Goal: Task Accomplishment & Management: Use online tool/utility

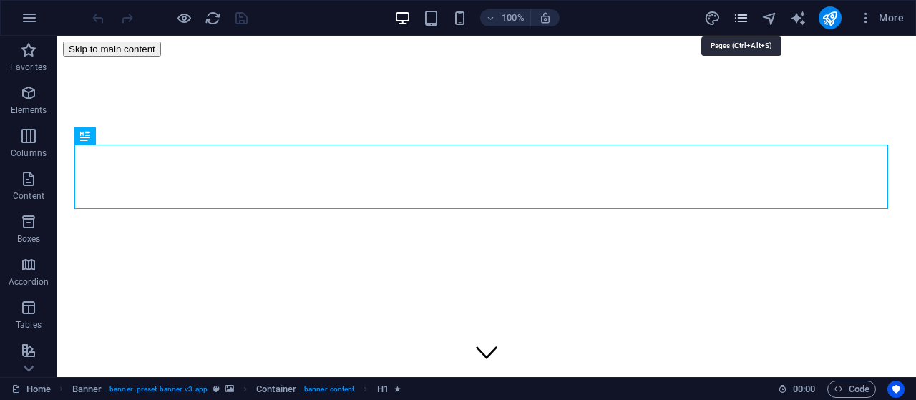
click at [748, 10] on icon "pages" at bounding box center [741, 18] width 16 height 16
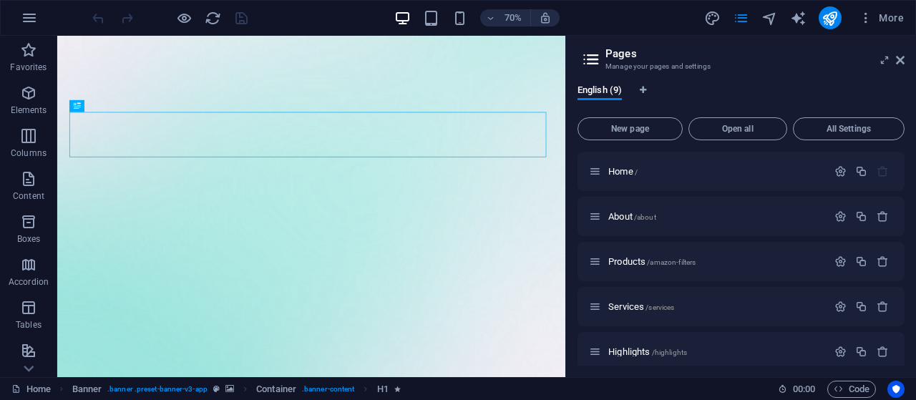
scroll to position [192, 0]
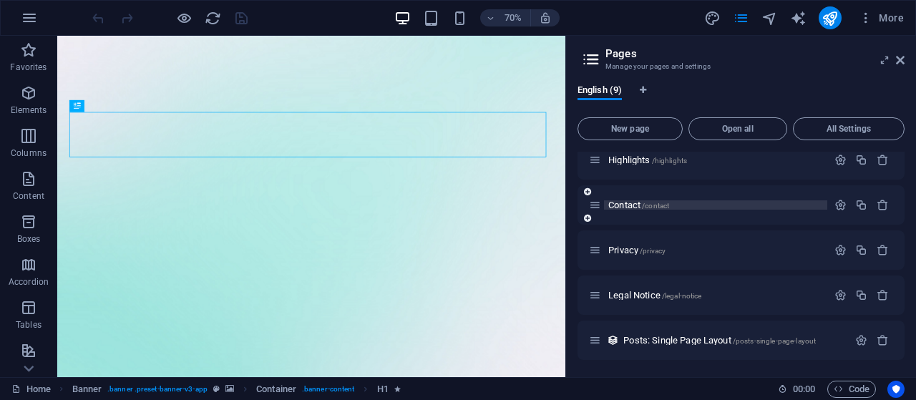
click at [630, 203] on span "Contact /contact" at bounding box center [638, 205] width 61 height 11
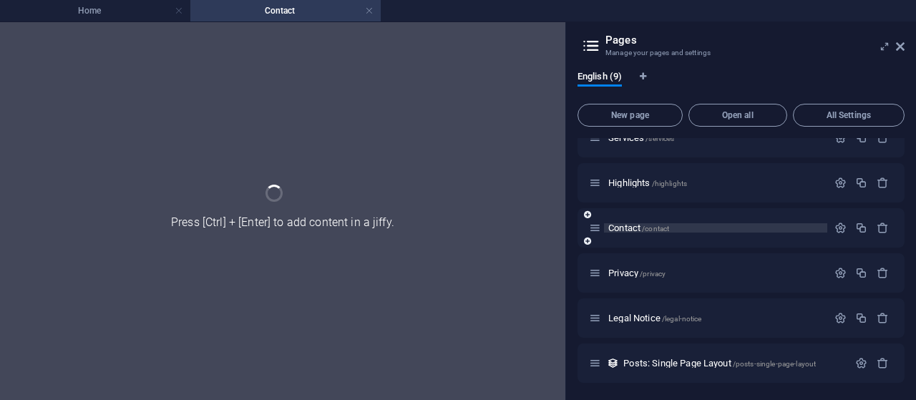
scroll to position [155, 0]
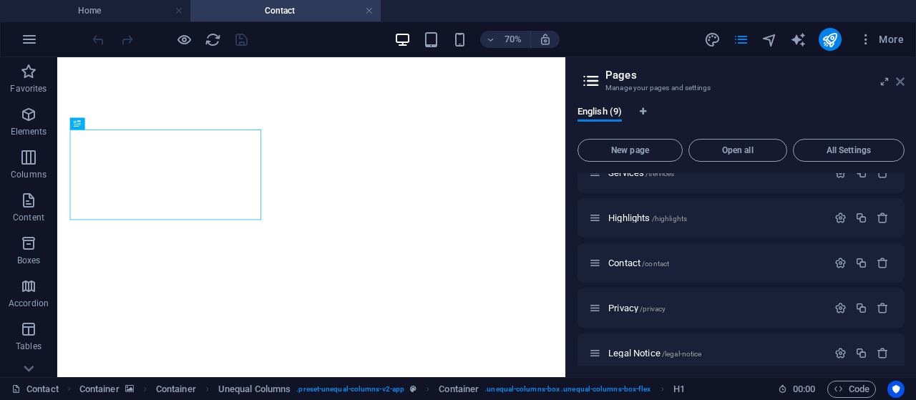
click at [901, 81] on icon at bounding box center [900, 81] width 9 height 11
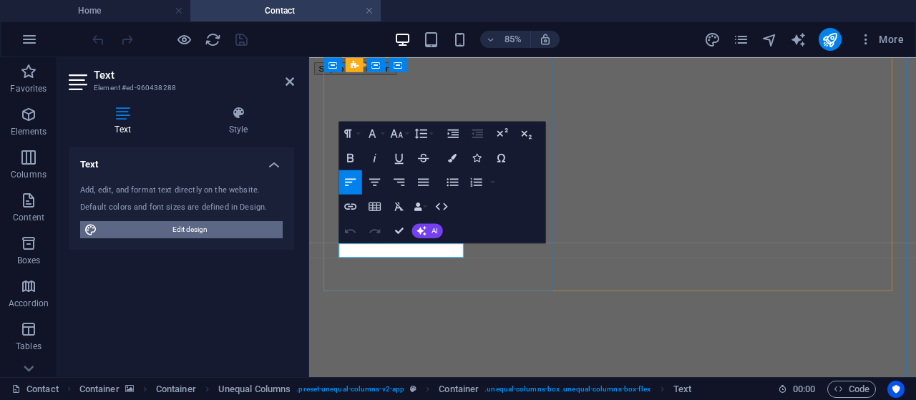
scroll to position [283, 0]
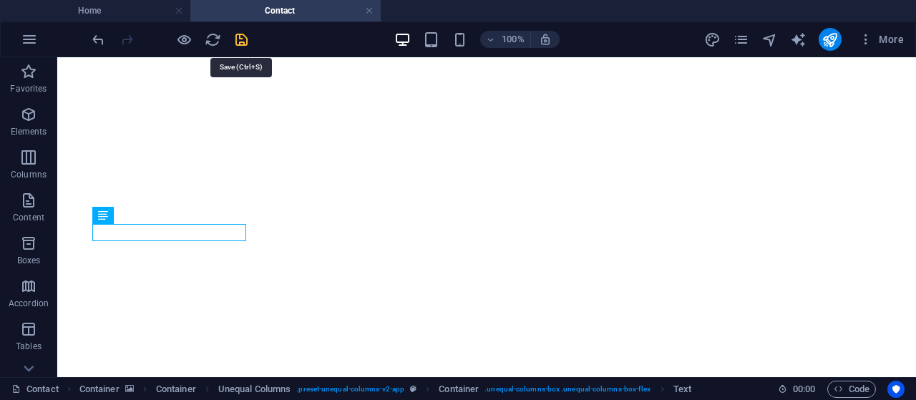
click at [242, 42] on icon "save" at bounding box center [241, 39] width 16 height 16
checkbox input "false"
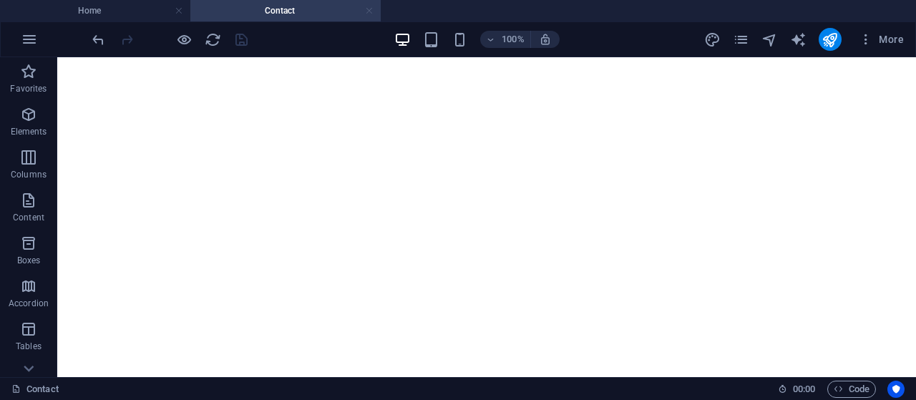
click at [368, 6] on link at bounding box center [369, 11] width 9 height 14
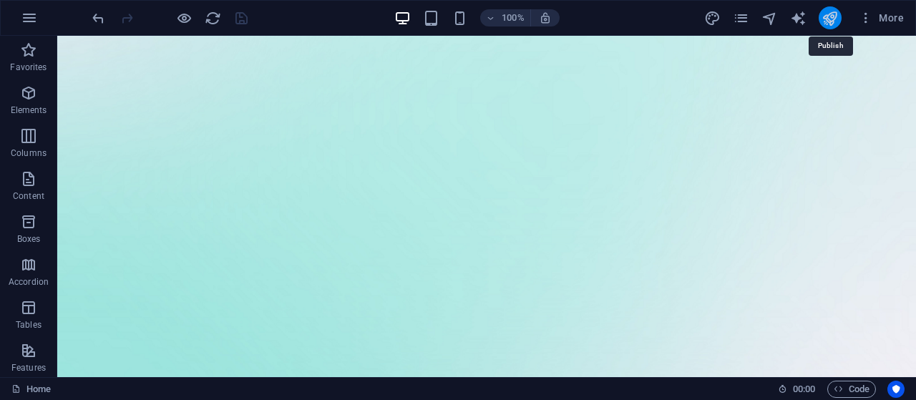
click at [831, 19] on icon "publish" at bounding box center [829, 18] width 16 height 16
